Goal: Find contact information: Find contact information

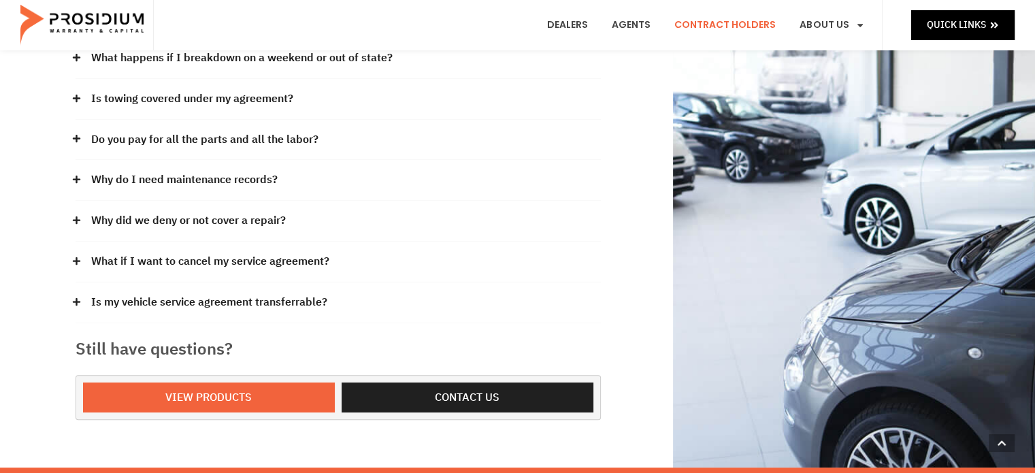
scroll to position [340, 0]
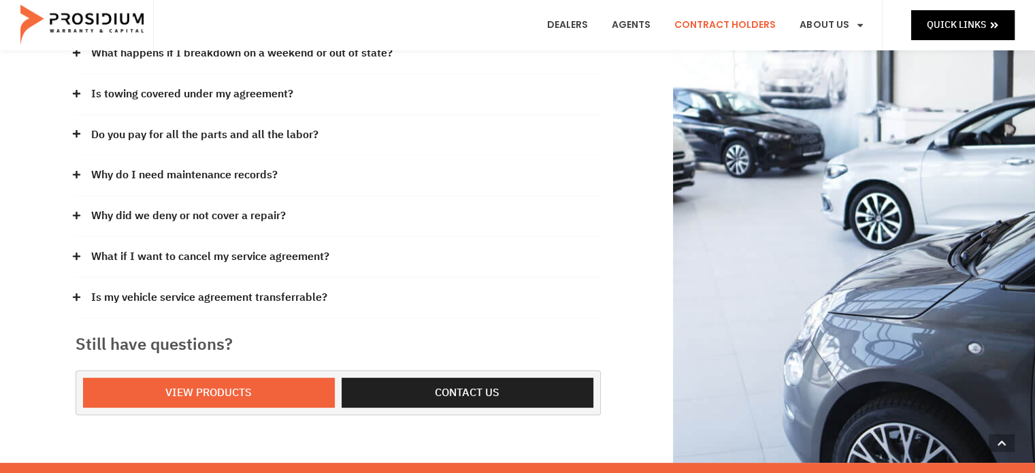
click at [127, 250] on link "What if I want to cancel my service agreement?" at bounding box center [210, 257] width 238 height 20
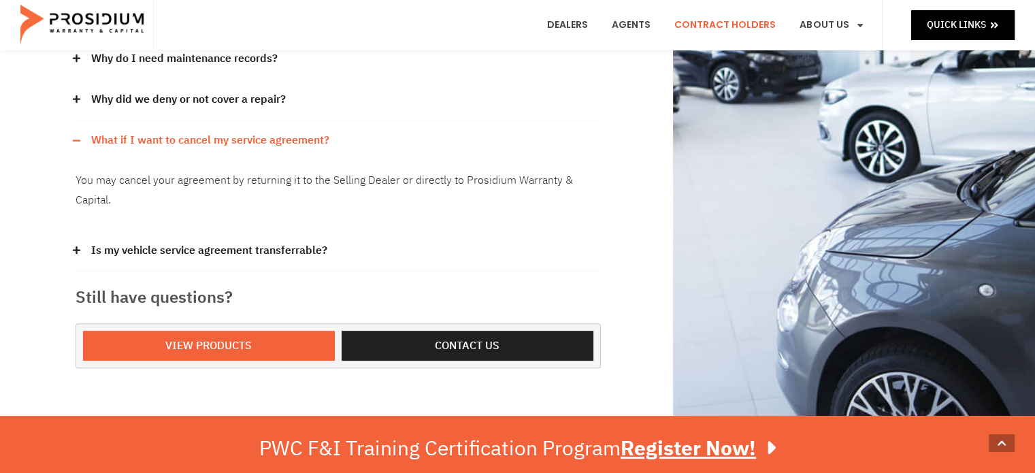
scroll to position [476, 0]
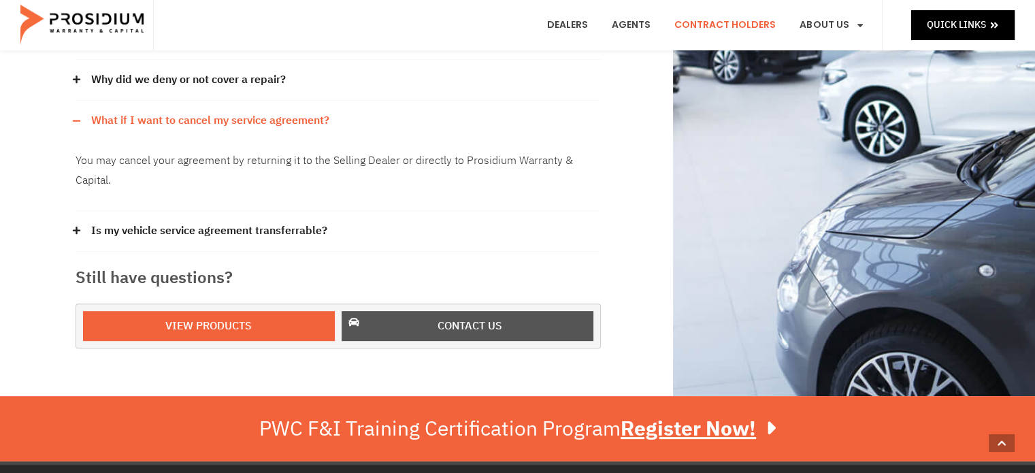
click at [476, 323] on span "Contact us" at bounding box center [469, 326] width 65 height 20
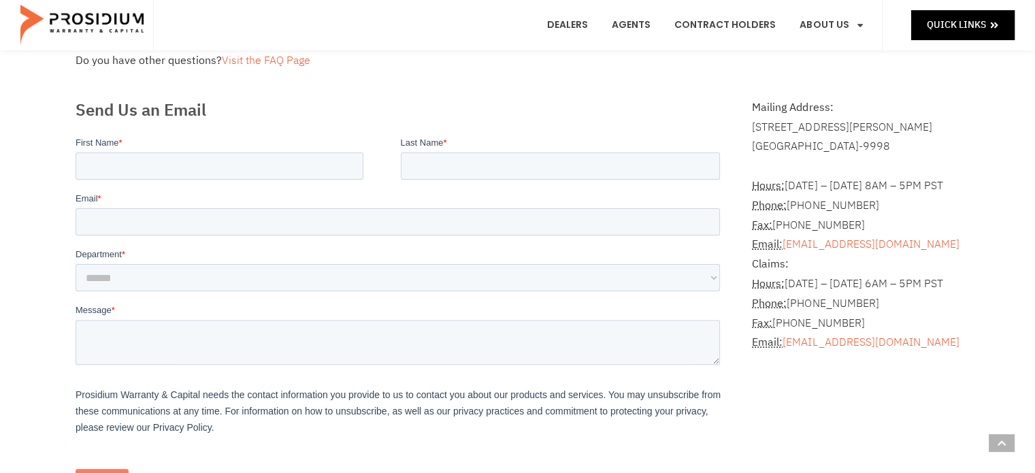
click at [150, 163] on e-page-transition at bounding box center [517, 236] width 1035 height 473
click at [108, 165] on e-page-transition at bounding box center [517, 236] width 1035 height 473
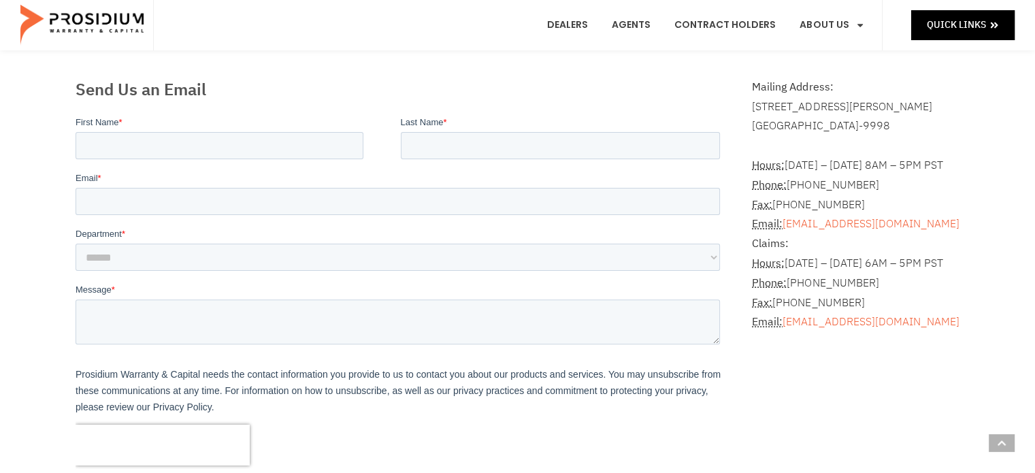
scroll to position [340, 0]
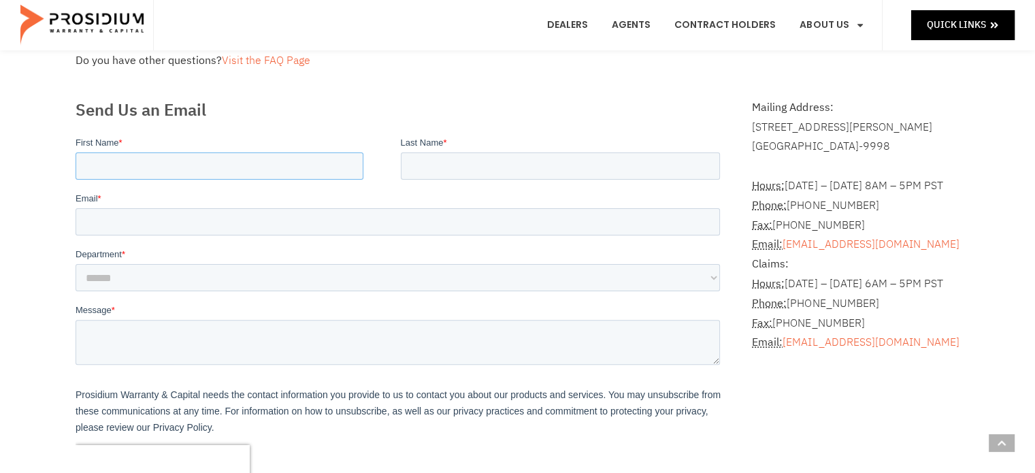
click at [118, 161] on input "First Name *" at bounding box center [219, 165] width 288 height 27
type input "******"
drag, startPoint x: 887, startPoint y: 247, endPoint x: 784, endPoint y: 245, distance: 102.7
click at [784, 245] on address "Hours: Monday – Friday 8AM – 5PM PST Phone: (360) 848-7922 Fax: (360) 848-7923 …" at bounding box center [855, 254] width 207 height 196
copy link "[EMAIL_ADDRESS][DOMAIN_NAME]"
